Goal: Task Accomplishment & Management: Use online tool/utility

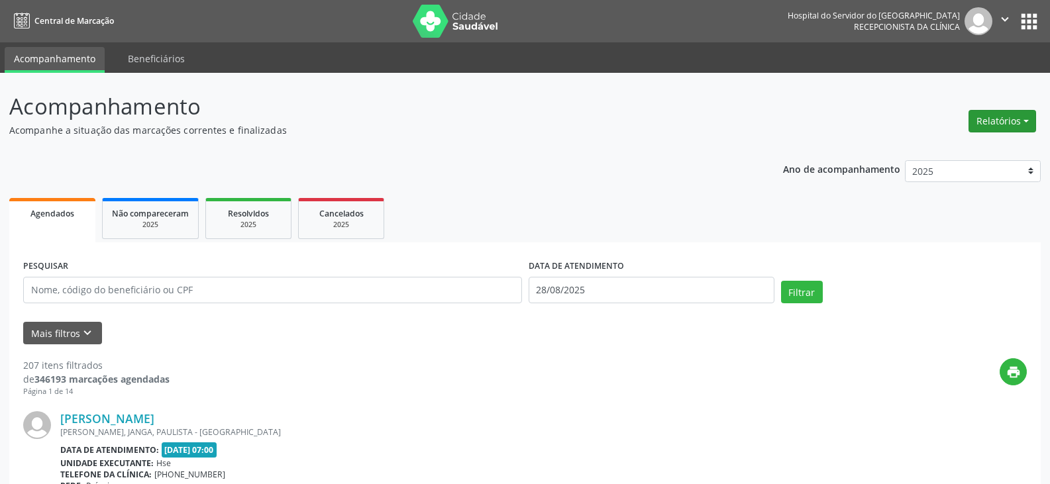
click at [1030, 118] on button "Relatórios" at bounding box center [1003, 121] width 68 height 23
click at [1008, 146] on link "Agendamentos" at bounding box center [965, 149] width 142 height 19
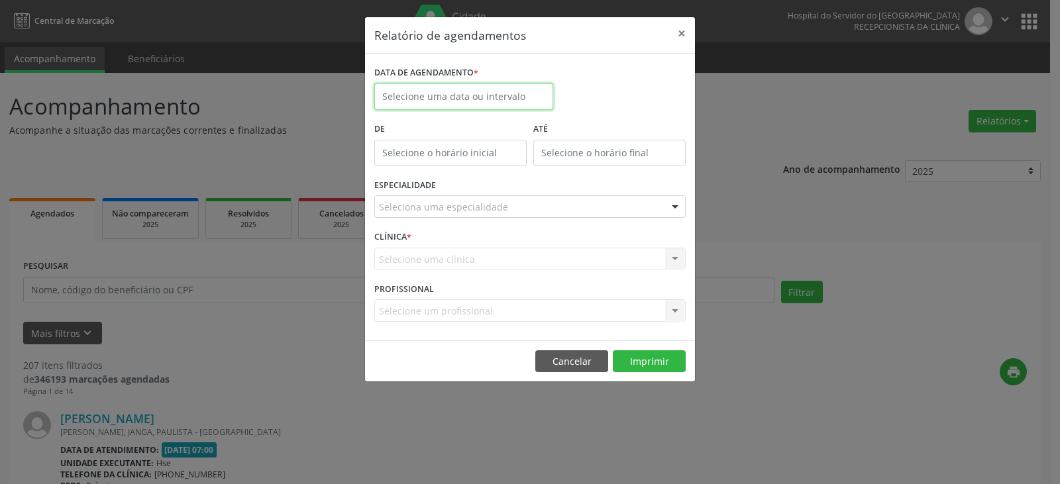
click at [514, 93] on input "text" at bounding box center [463, 96] width 179 height 26
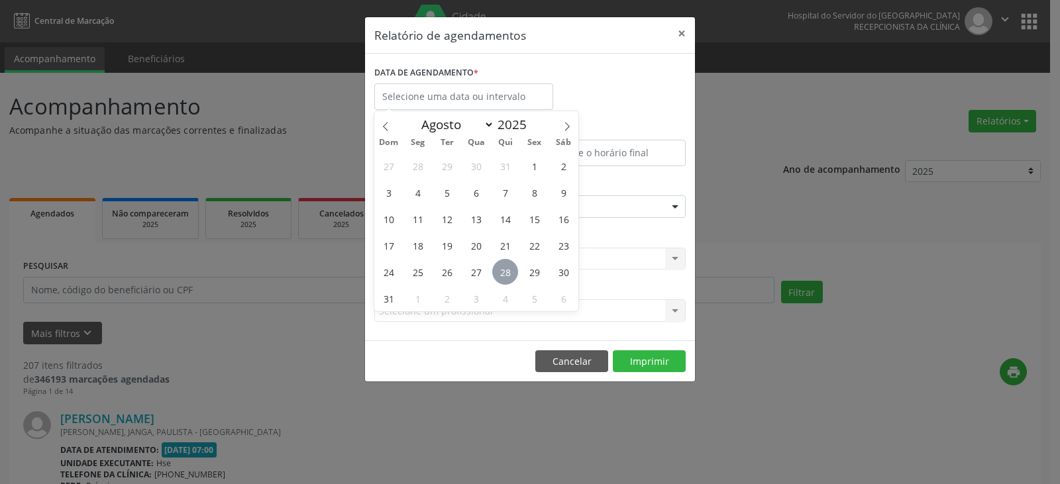
click at [505, 272] on span "28" at bounding box center [505, 272] width 26 height 26
type input "28/08/2025"
click at [505, 272] on span "28" at bounding box center [505, 272] width 26 height 26
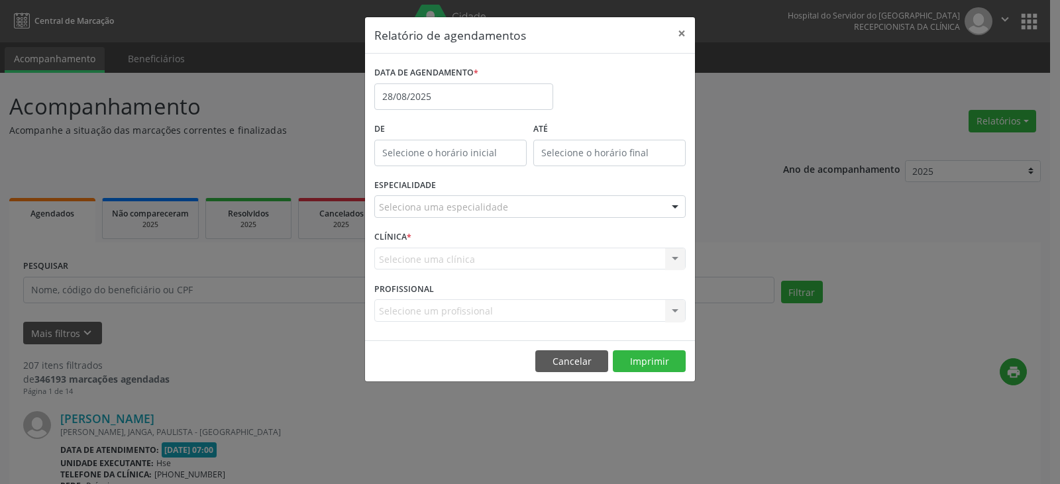
click at [525, 207] on div "Seleciona uma especialidade" at bounding box center [529, 206] width 311 height 23
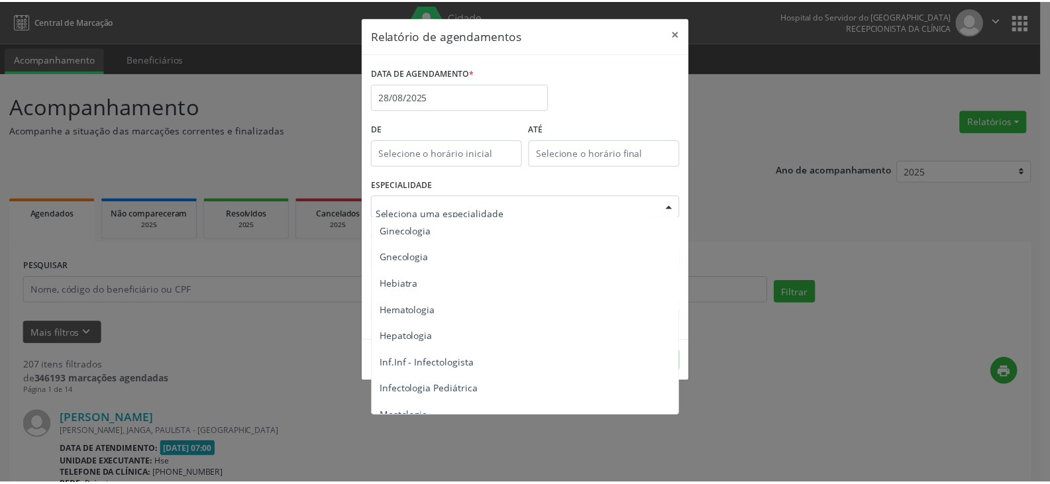
scroll to position [729, 0]
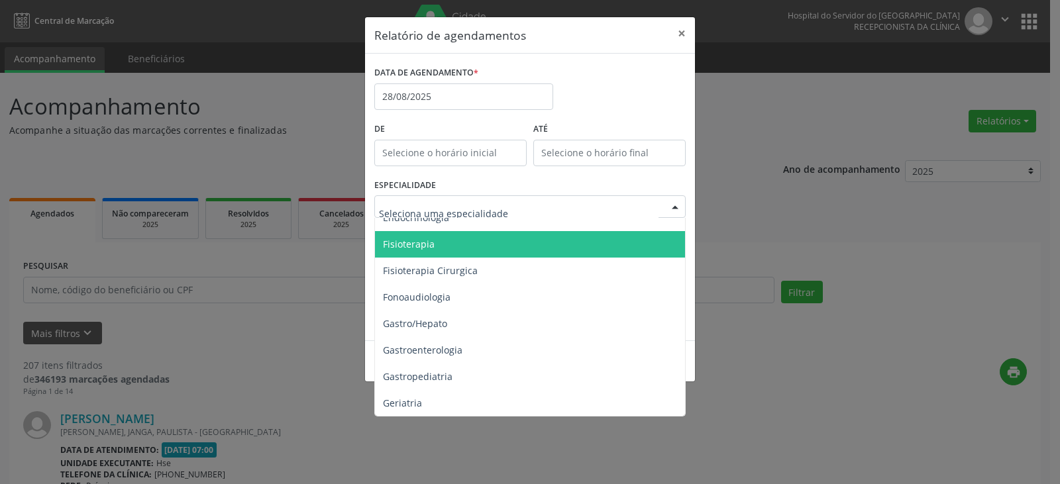
click at [543, 245] on span "Fisioterapia" at bounding box center [531, 244] width 312 height 26
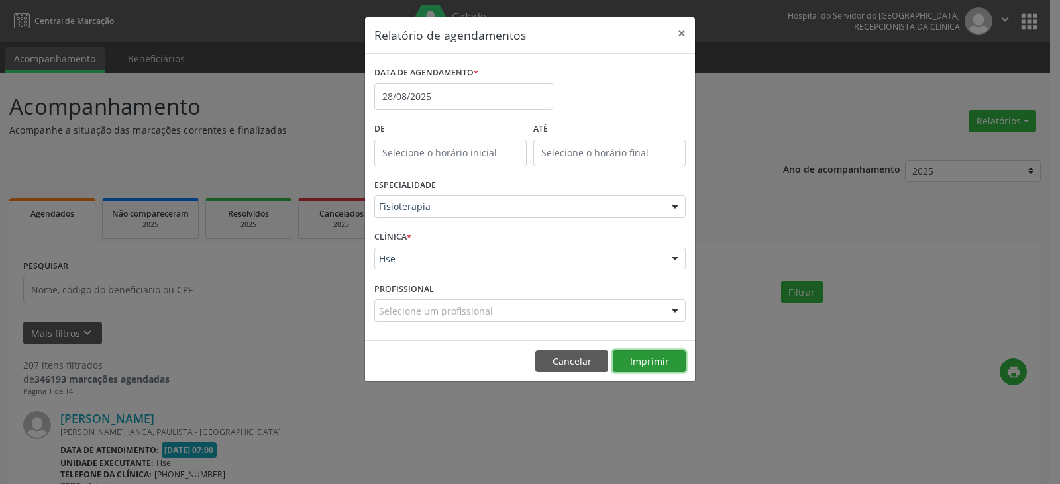
click at [653, 362] on button "Imprimir" at bounding box center [649, 361] width 73 height 23
click at [677, 32] on button "×" at bounding box center [681, 33] width 26 height 32
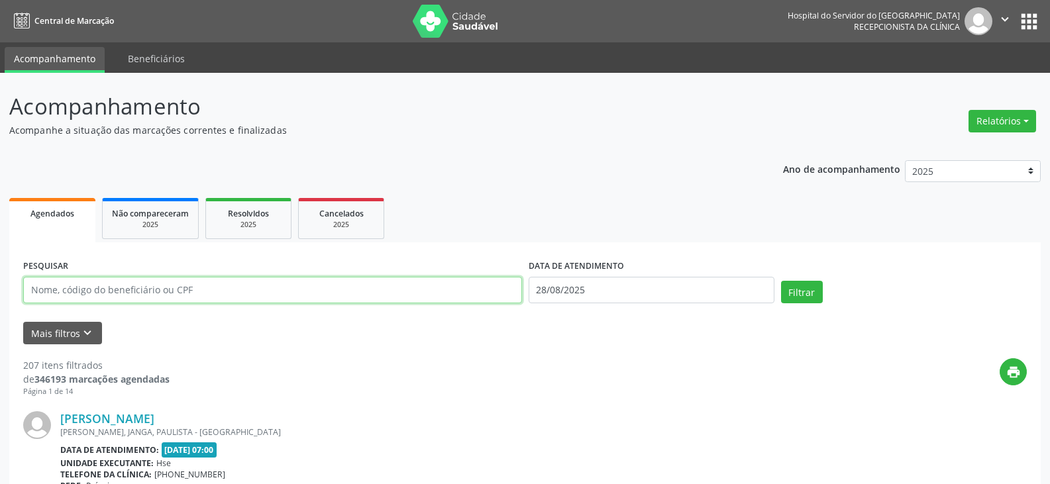
click at [420, 288] on input "text" at bounding box center [272, 290] width 499 height 26
click at [367, 288] on input "text" at bounding box center [272, 290] width 499 height 26
paste input "[PERSON_NAME]"
type input "[PERSON_NAME]"
click at [781, 281] on button "Filtrar" at bounding box center [802, 292] width 42 height 23
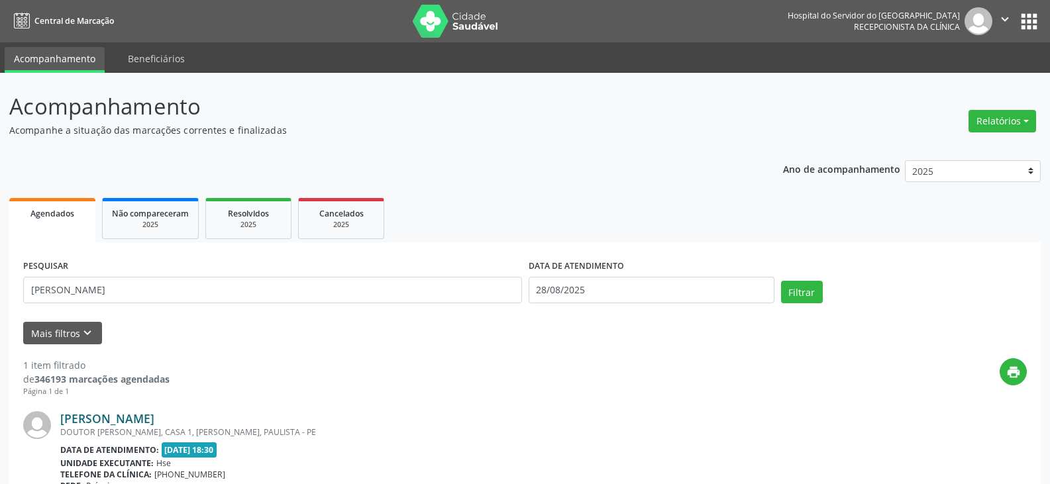
click at [130, 424] on link "[PERSON_NAME]" at bounding box center [107, 418] width 94 height 15
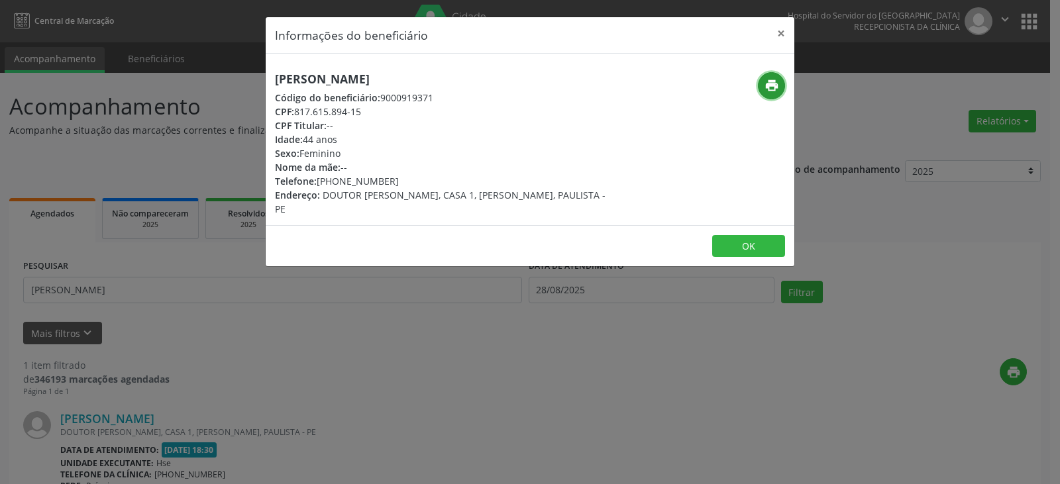
click at [768, 78] on button "print" at bounding box center [771, 85] width 27 height 27
click at [768, 87] on icon "print" at bounding box center [772, 85] width 15 height 15
click at [774, 28] on button "×" at bounding box center [781, 33] width 26 height 32
